Goal: Navigation & Orientation: Go to known website

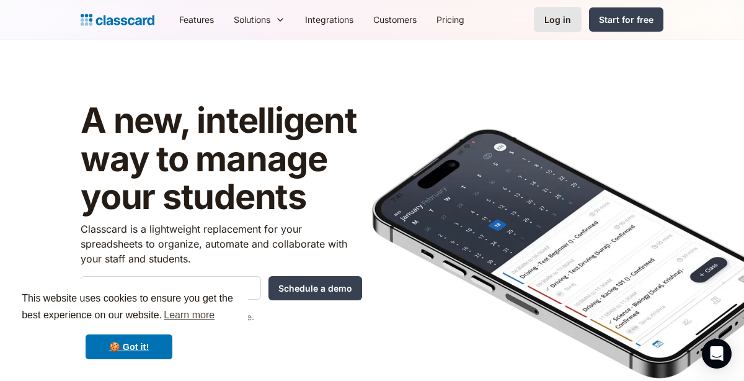
click at [508, 19] on div "Log in" at bounding box center [557, 19] width 27 height 13
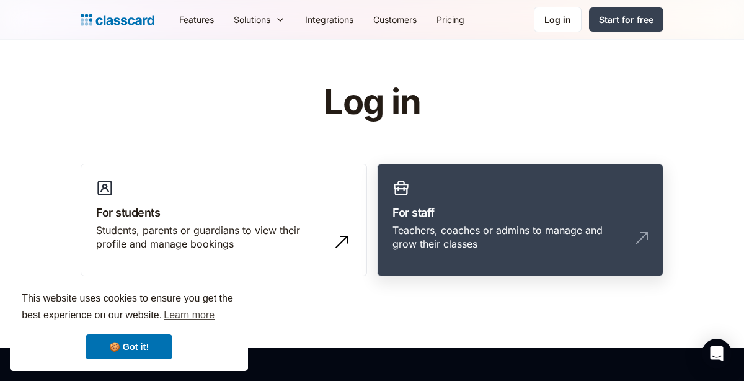
click at [420, 193] on link "For staff Teachers, coaches or admins to manage and grow their classes" at bounding box center [520, 220] width 286 height 113
